Goal: Task Accomplishment & Management: Manage account settings

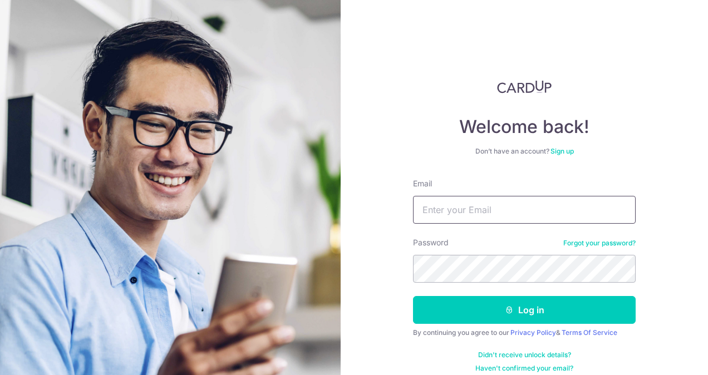
click at [438, 213] on input "Email" at bounding box center [524, 210] width 223 height 28
type input "[EMAIL_ADDRESS][DOMAIN_NAME]"
click at [413, 296] on button "Log in" at bounding box center [524, 310] width 223 height 28
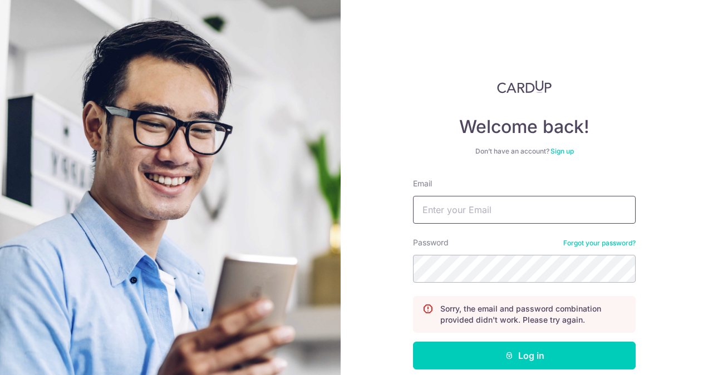
click at [481, 208] on input "Email" at bounding box center [524, 210] width 223 height 28
type input "[EMAIL_ADDRESS][DOMAIN_NAME]"
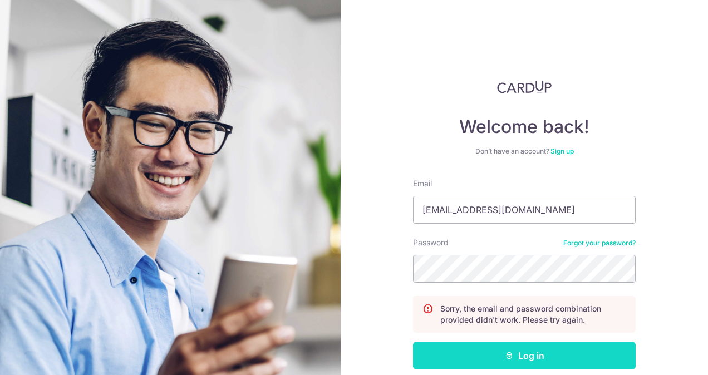
click at [520, 356] on button "Log in" at bounding box center [524, 356] width 223 height 28
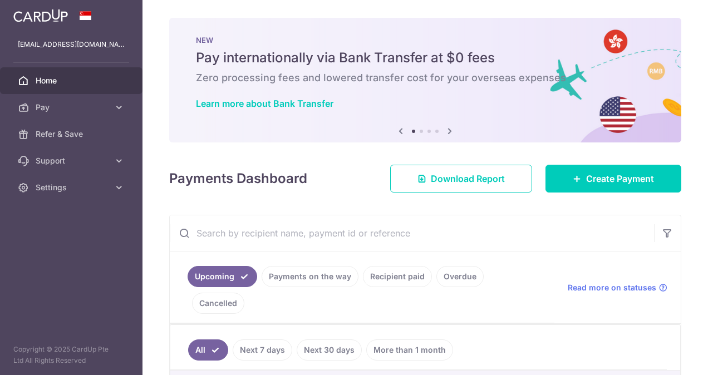
scroll to position [131, 0]
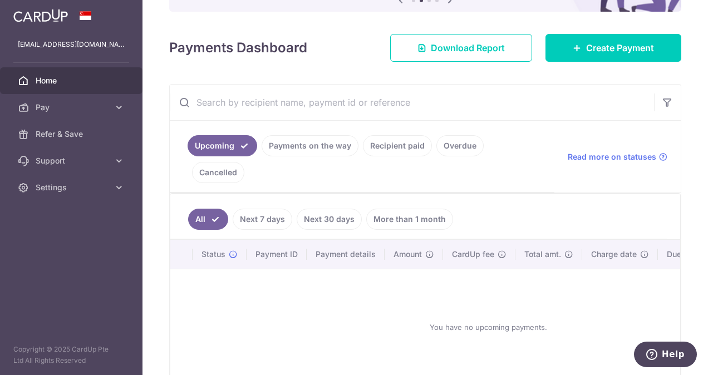
click at [391, 147] on link "Recipient paid" at bounding box center [397, 145] width 69 height 21
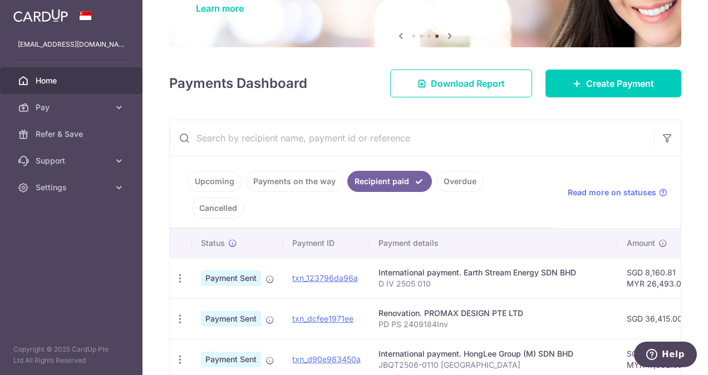
click at [494, 140] on input "text" at bounding box center [412, 138] width 484 height 36
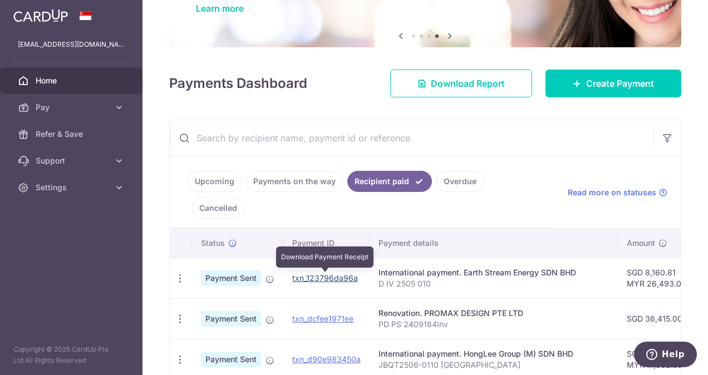
click at [316, 277] on link "txn_123796da96a" at bounding box center [325, 277] width 66 height 9
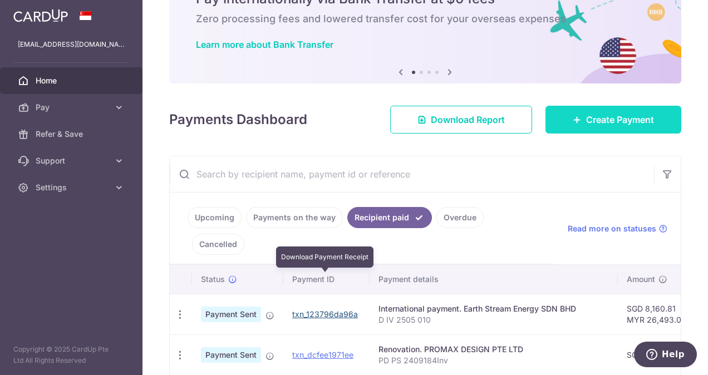
scroll to position [0, 0]
